Goal: Transaction & Acquisition: Book appointment/travel/reservation

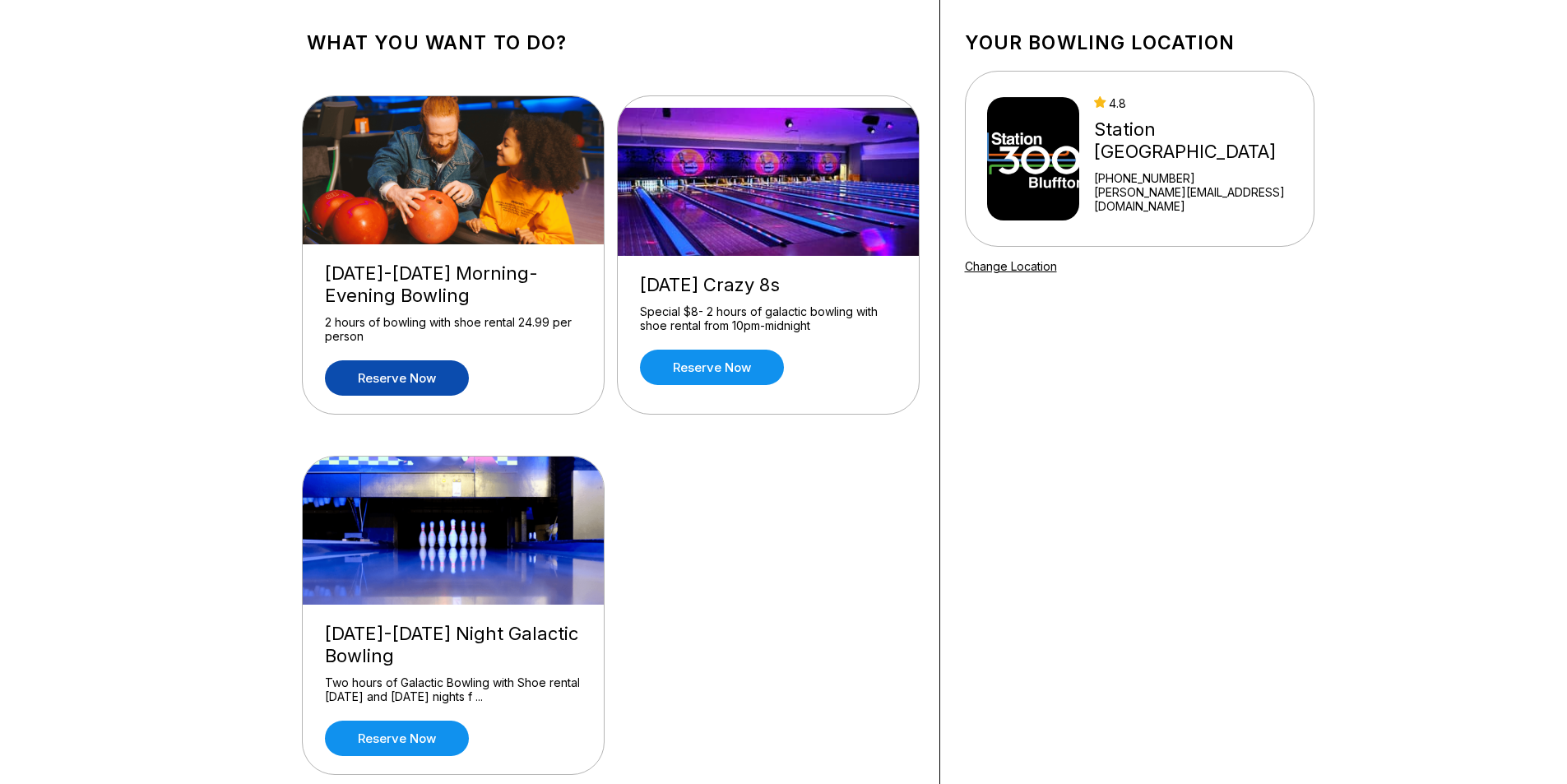
scroll to position [164, 0]
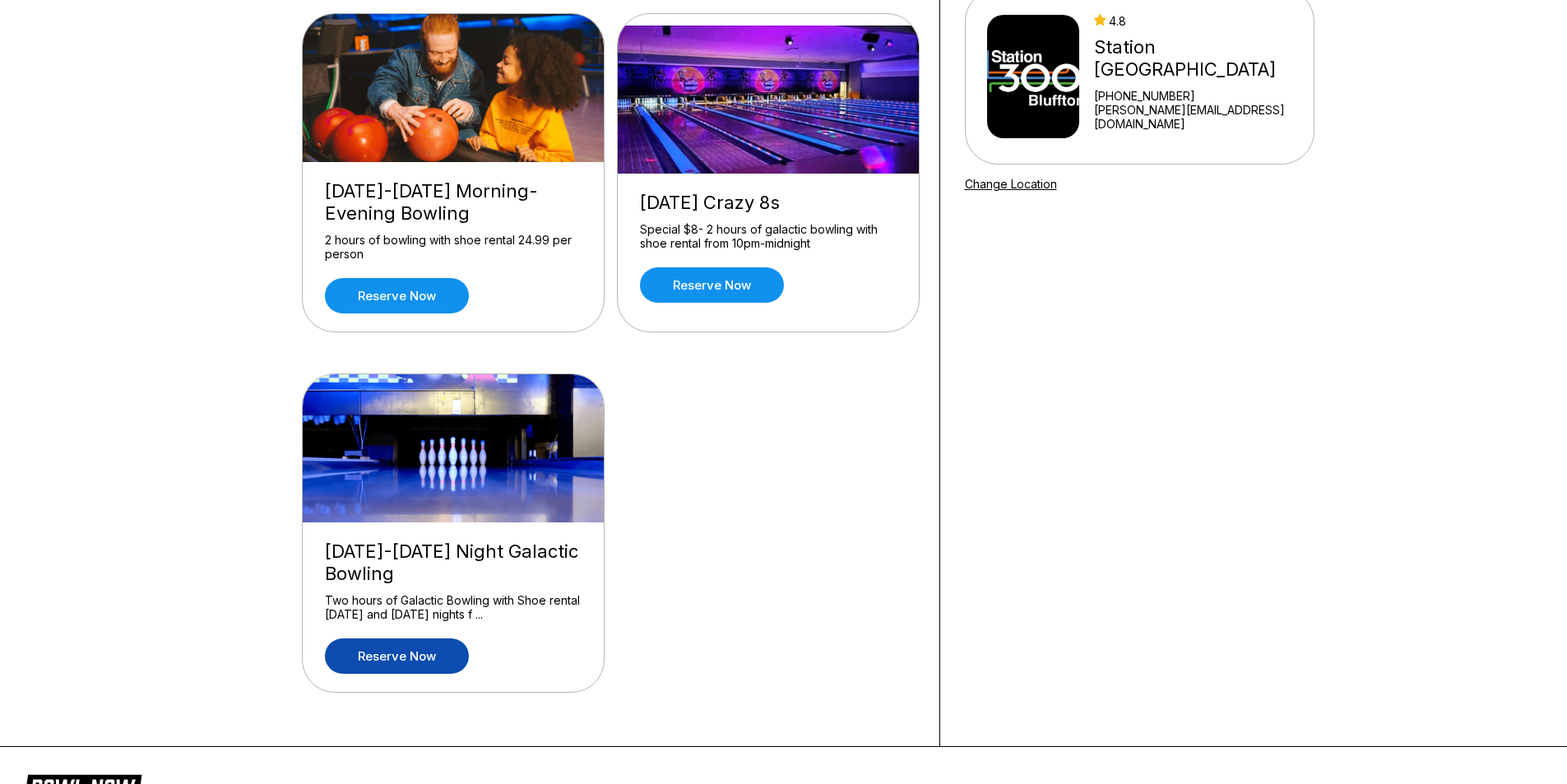
click at [386, 647] on link "Reserve now" at bounding box center [397, 655] width 144 height 35
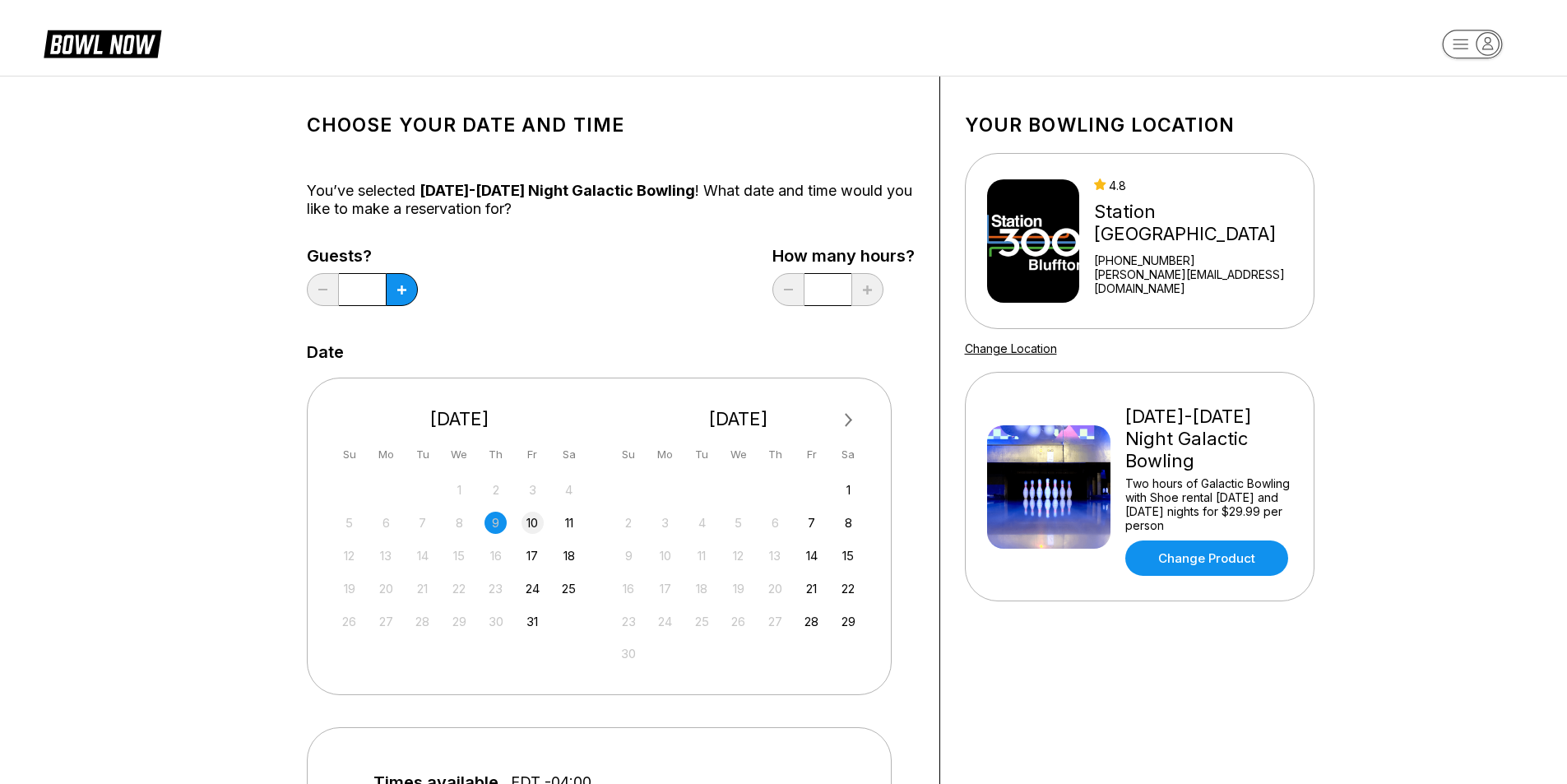
click at [534, 528] on div "10" at bounding box center [533, 523] width 22 height 22
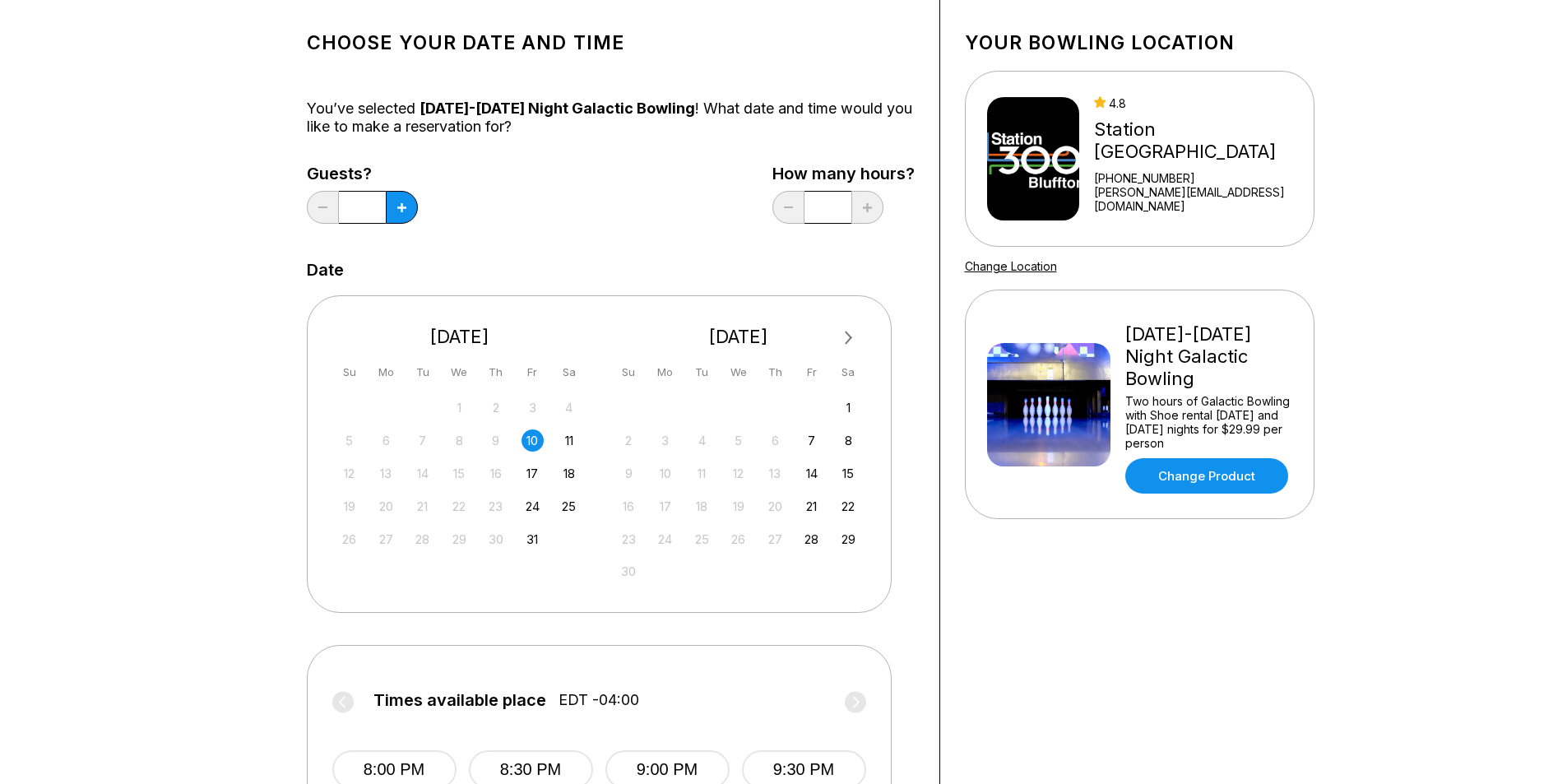
scroll to position [246, 0]
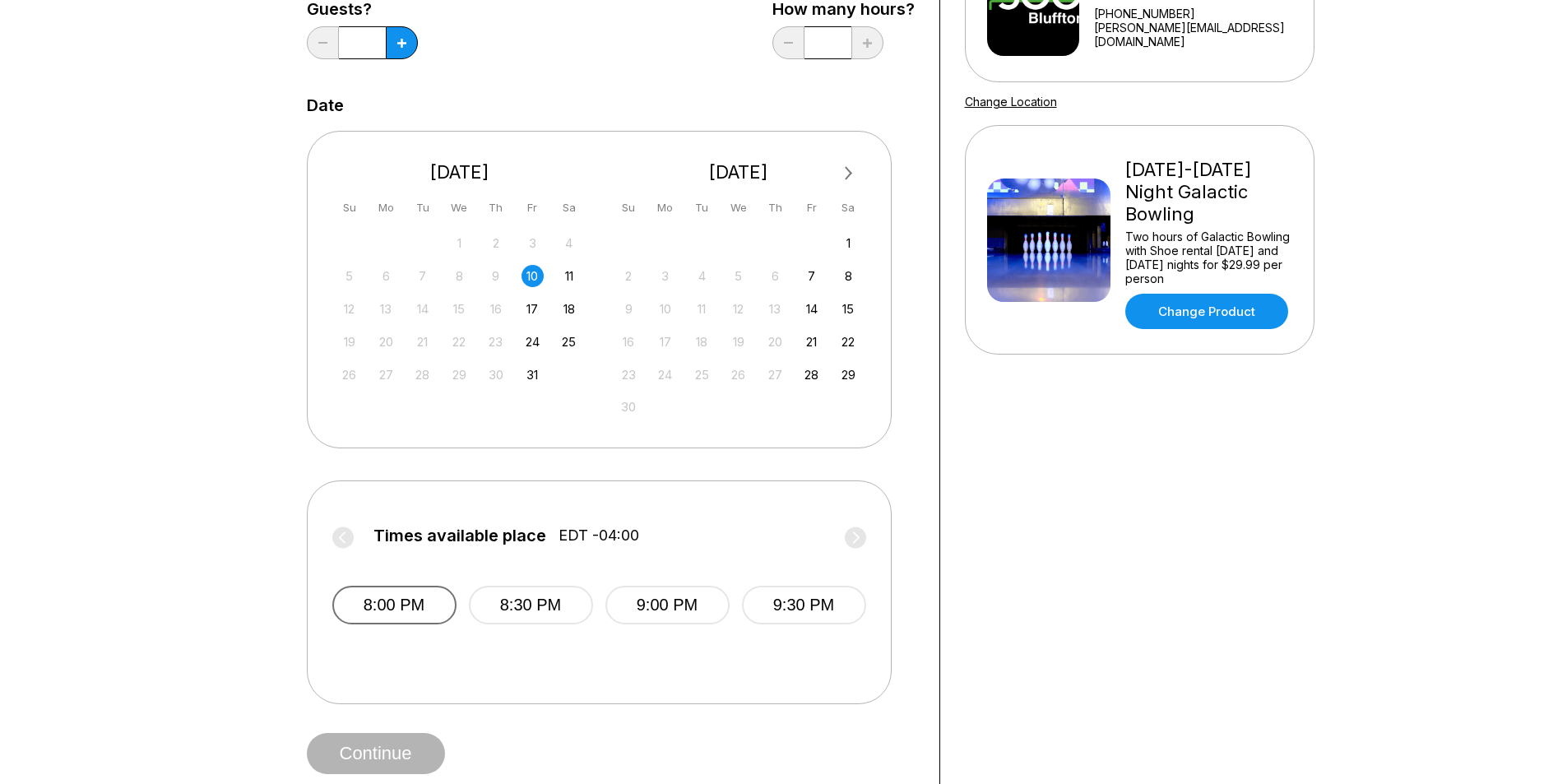
click at [413, 600] on button "8:00 PM" at bounding box center [394, 604] width 125 height 39
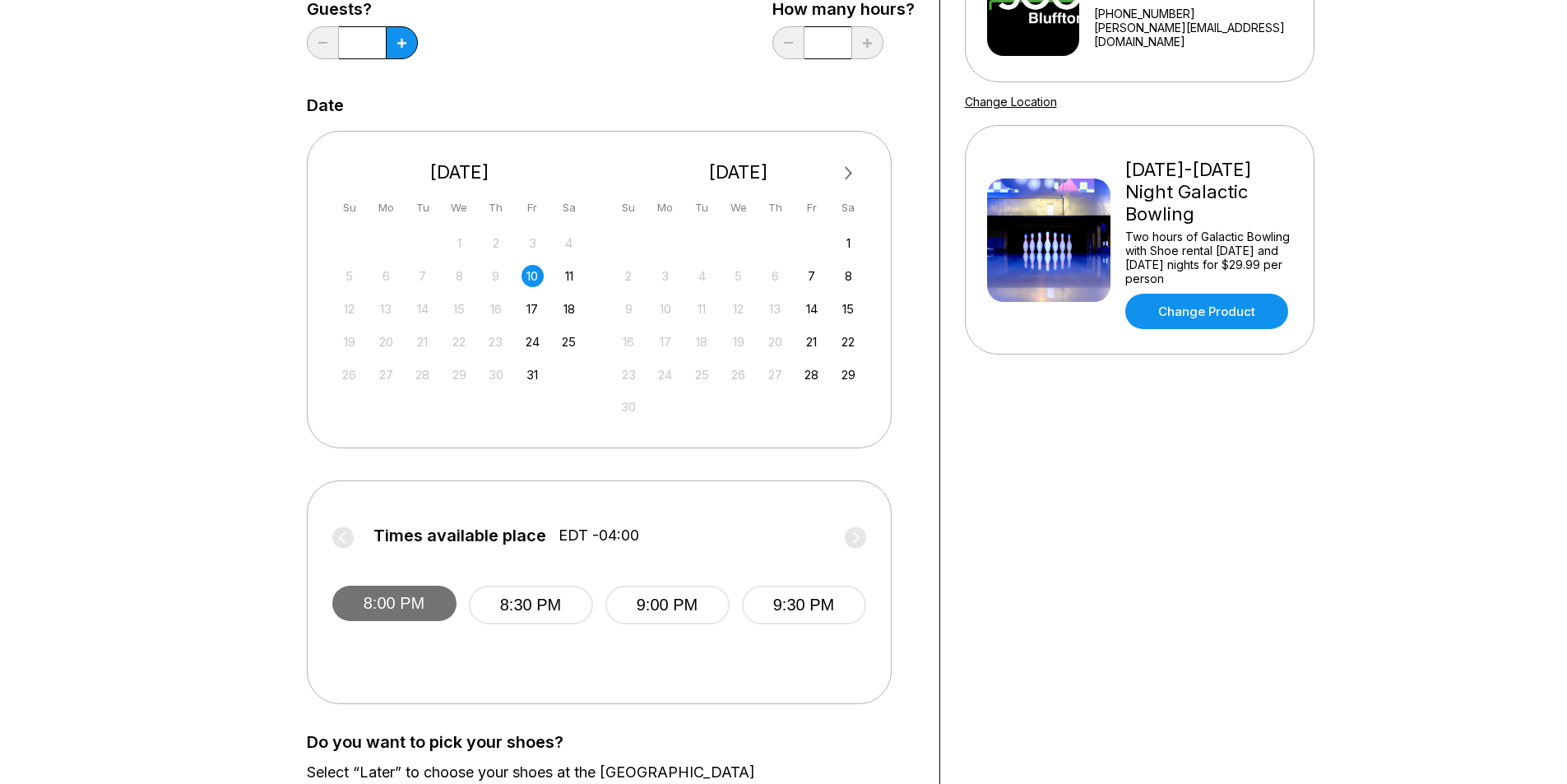
scroll to position [494, 0]
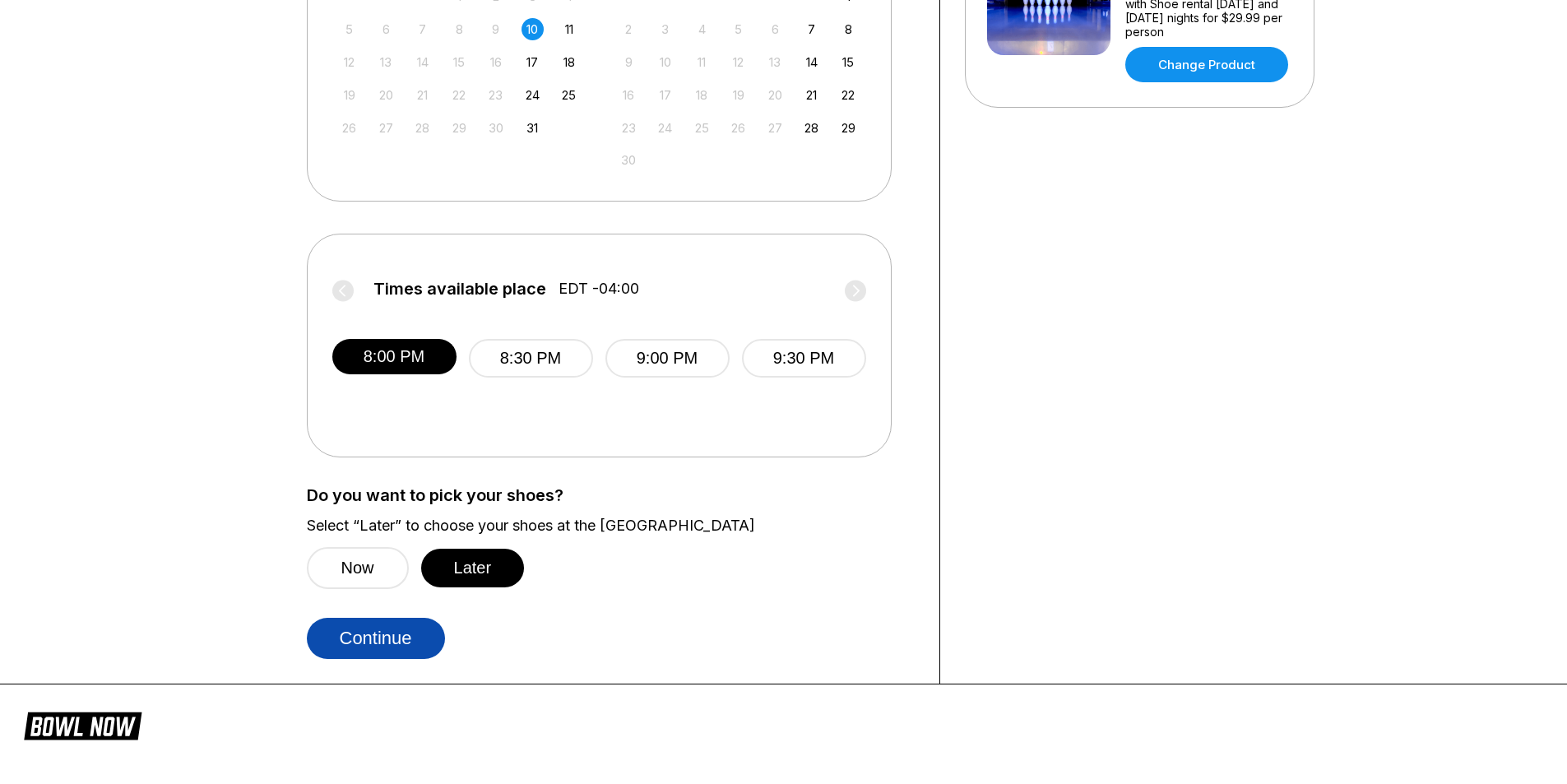
click at [381, 632] on button "Continue" at bounding box center [376, 638] width 138 height 41
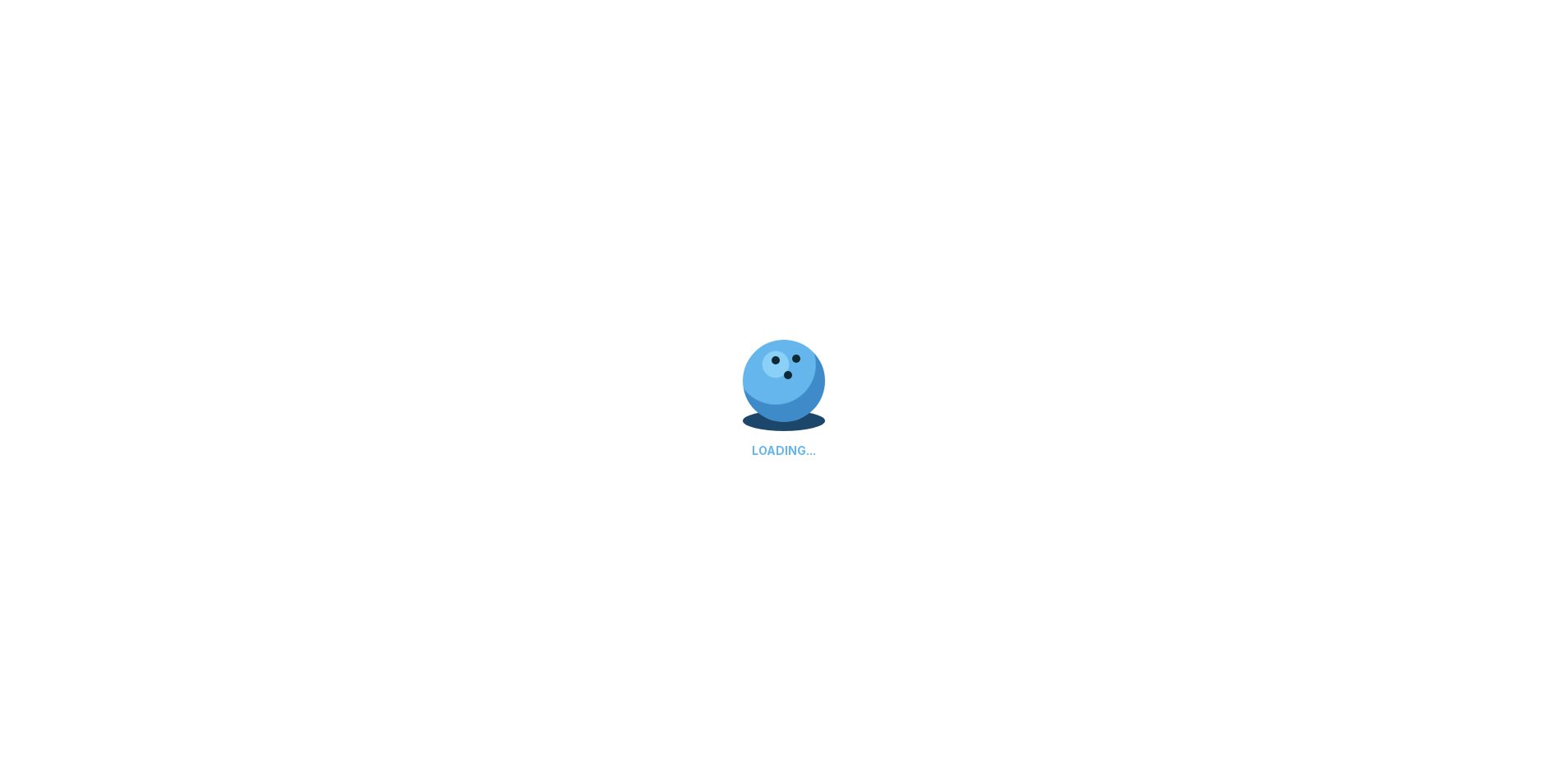
select select "**"
